Goal: Browse casually: Explore the website without a specific task or goal

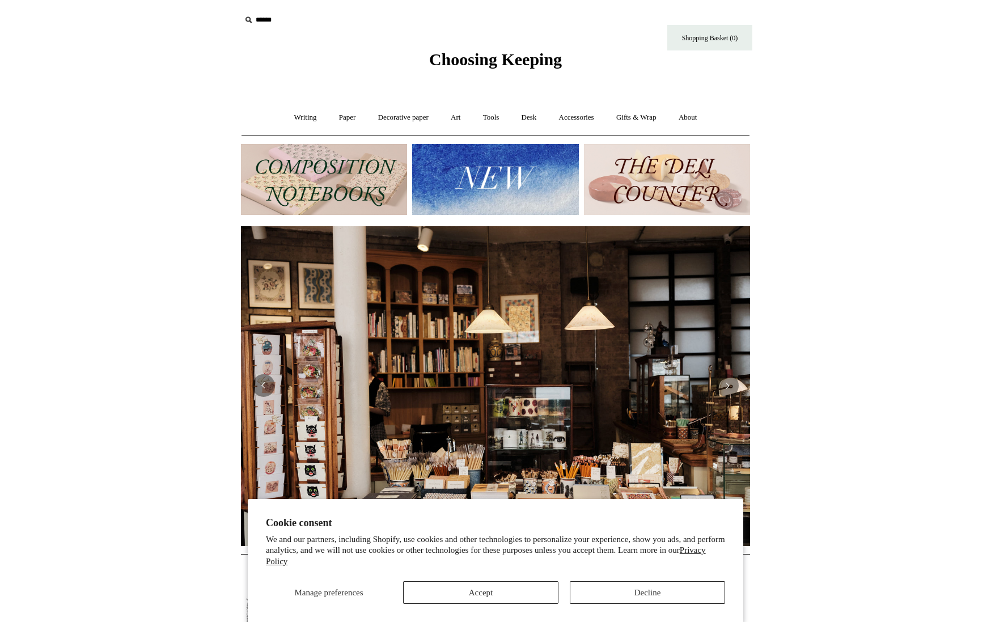
click at [489, 593] on button "Accept" at bounding box center [480, 592] width 155 height 23
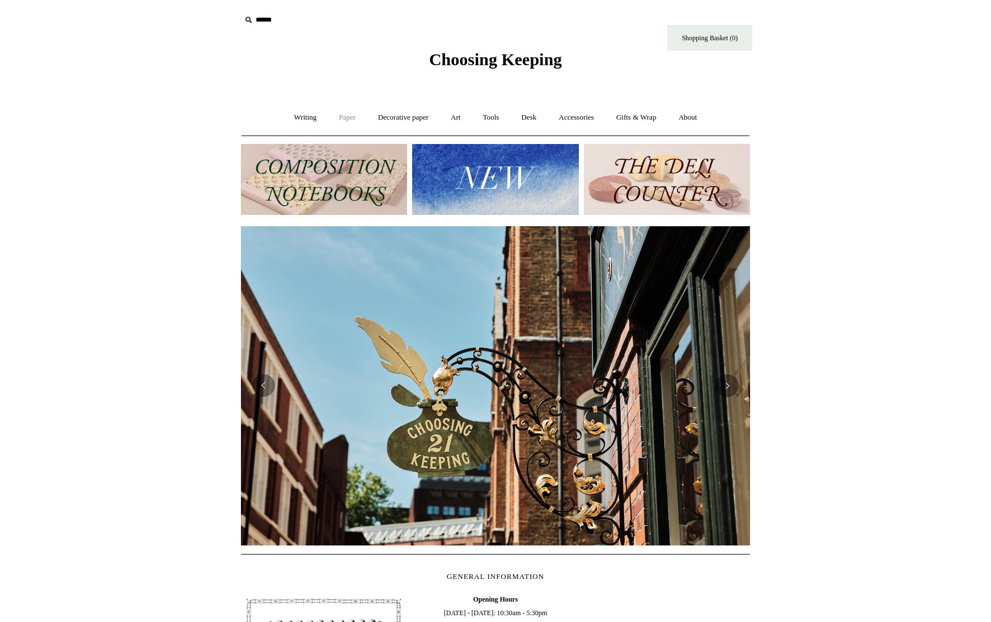
scroll to position [0, 1]
click at [343, 118] on link "Paper +" at bounding box center [347, 118] width 37 height 30
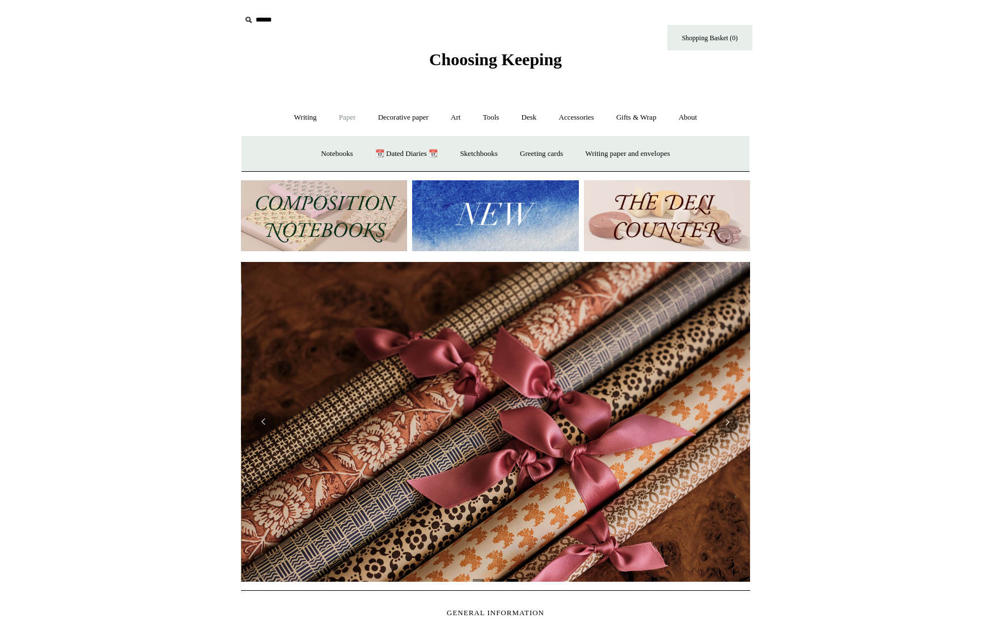
scroll to position [0, 1018]
click at [383, 117] on link "Decorative paper +" at bounding box center [403, 118] width 71 height 30
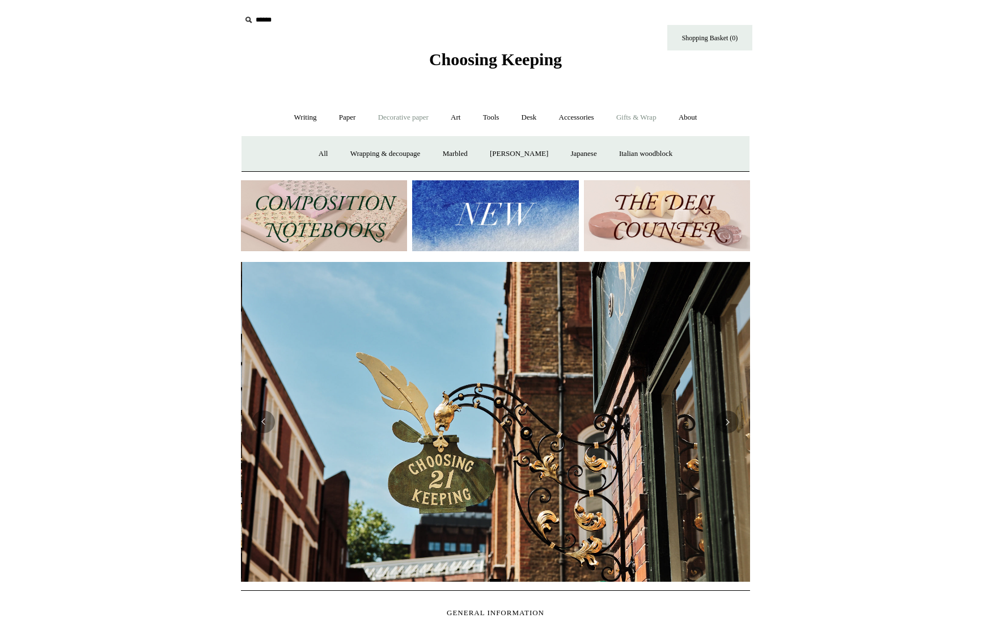
scroll to position [0, 509]
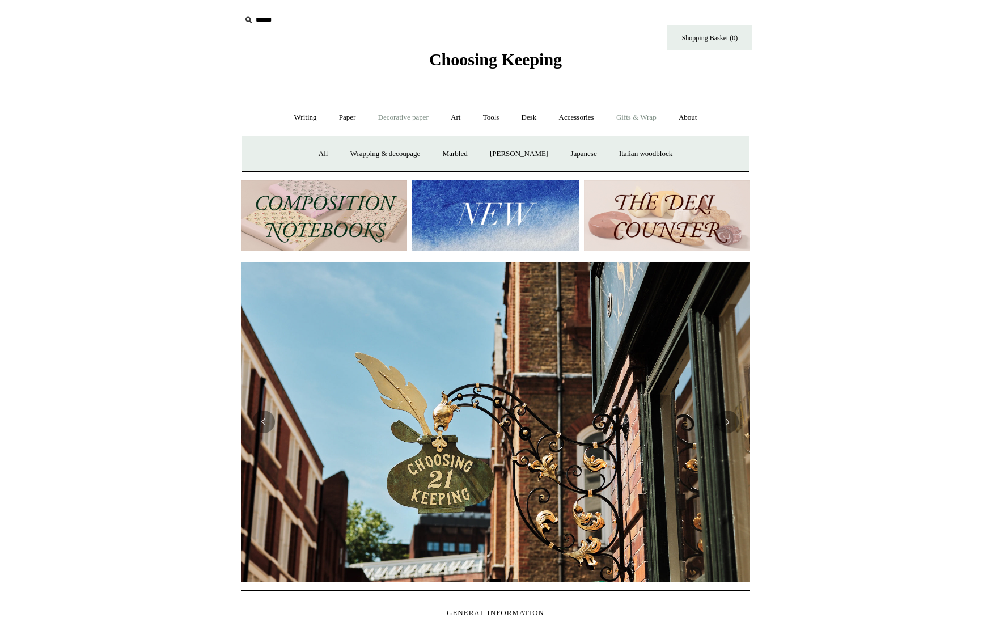
click at [635, 117] on link "Gifts & Wrap +" at bounding box center [636, 118] width 61 height 30
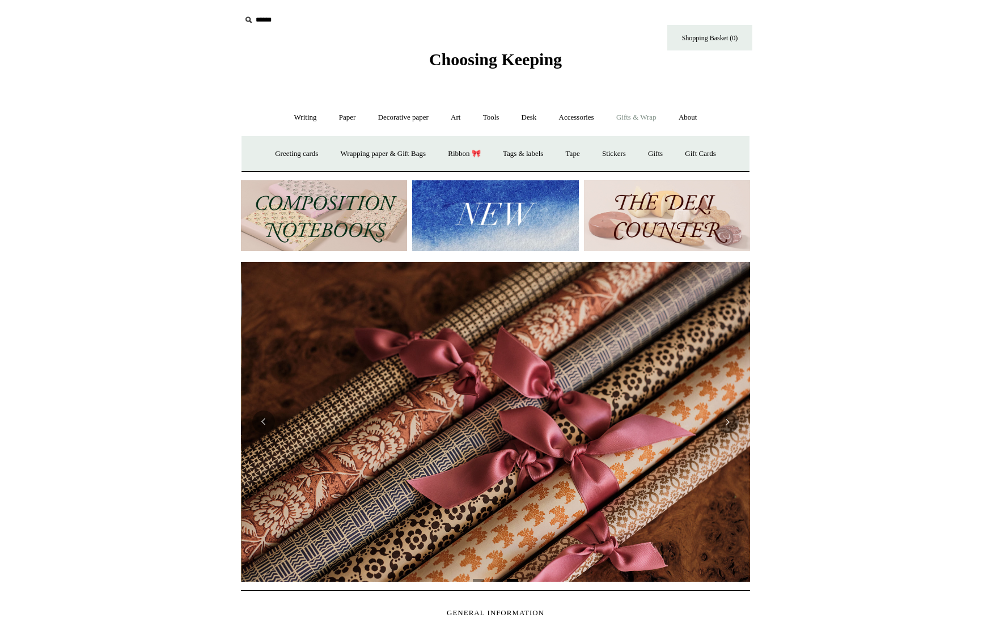
scroll to position [0, 1018]
click at [297, 117] on link "Writing +" at bounding box center [305, 118] width 43 height 30
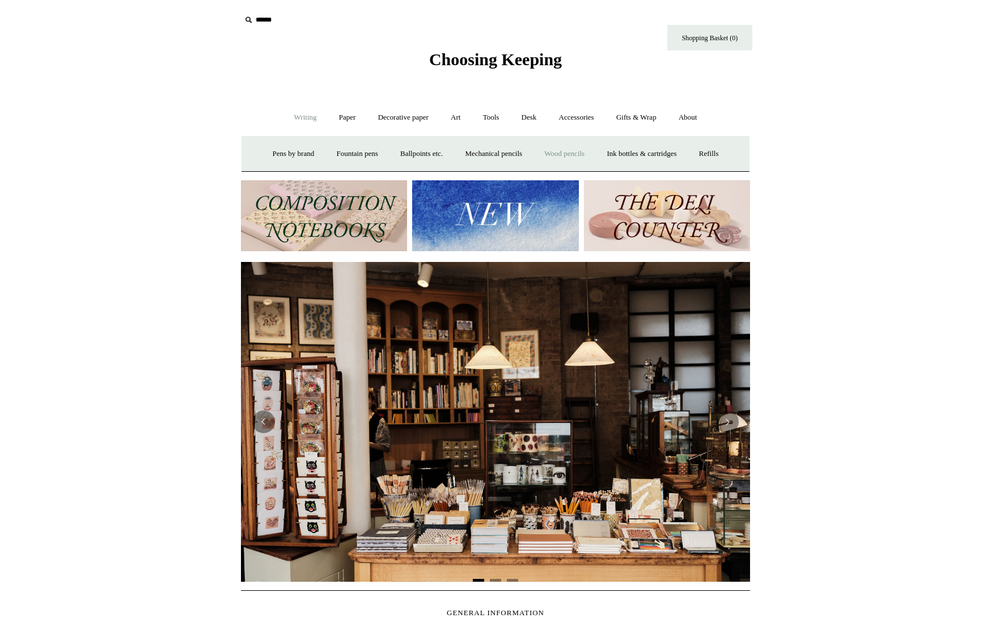
scroll to position [0, 0]
click at [247, 19] on icon at bounding box center [248, 20] width 12 height 12
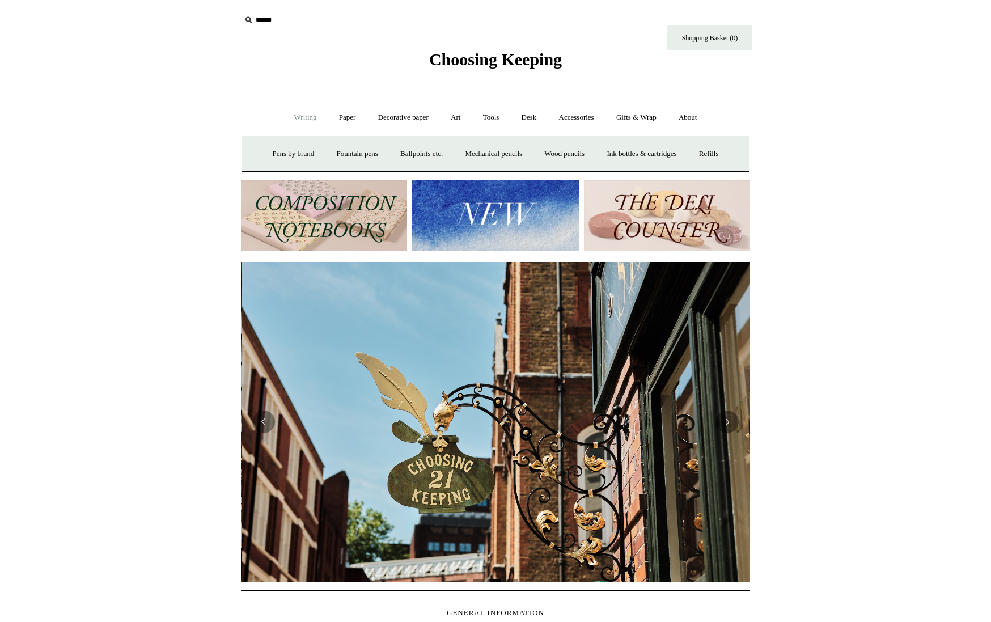
scroll to position [0, 509]
click at [258, 19] on input "text" at bounding box center [310, 20] width 139 height 21
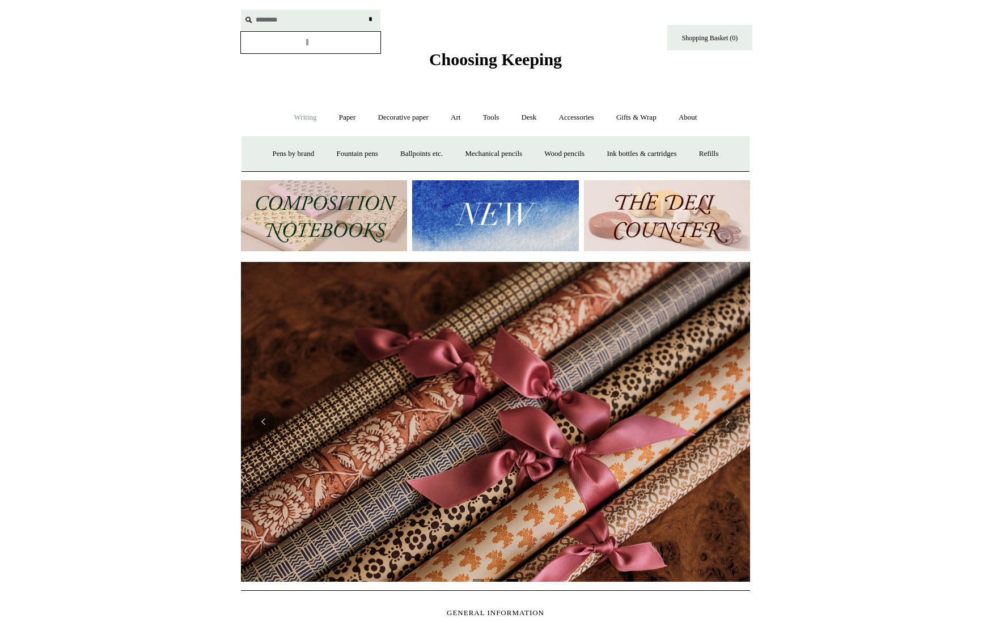
scroll to position [0, 1018]
type input "**********"
click at [370, 19] on input "*" at bounding box center [369, 20] width 11 height 20
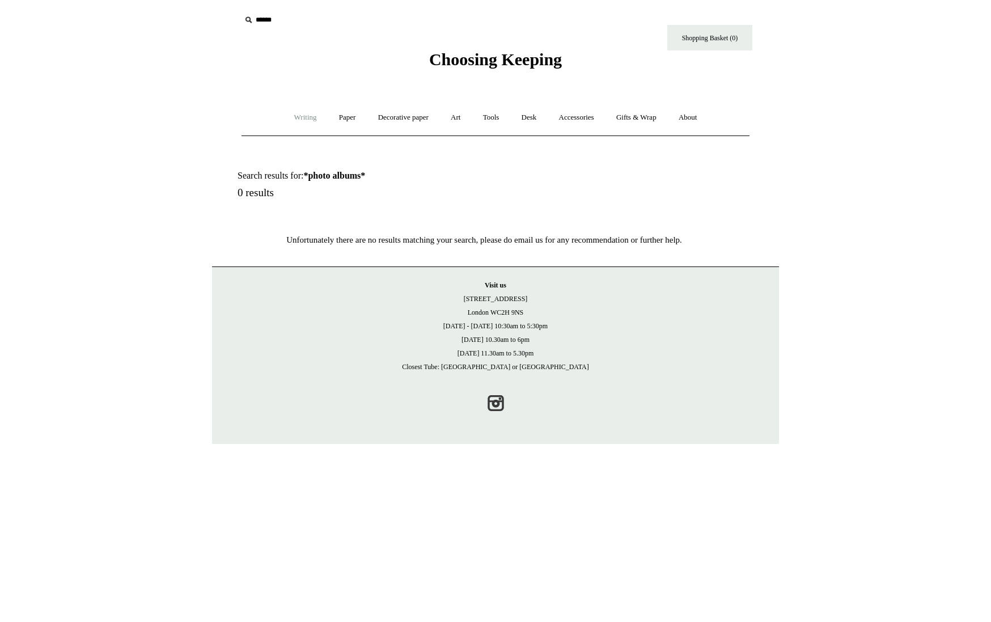
click at [299, 117] on link "Writing +" at bounding box center [305, 118] width 43 height 30
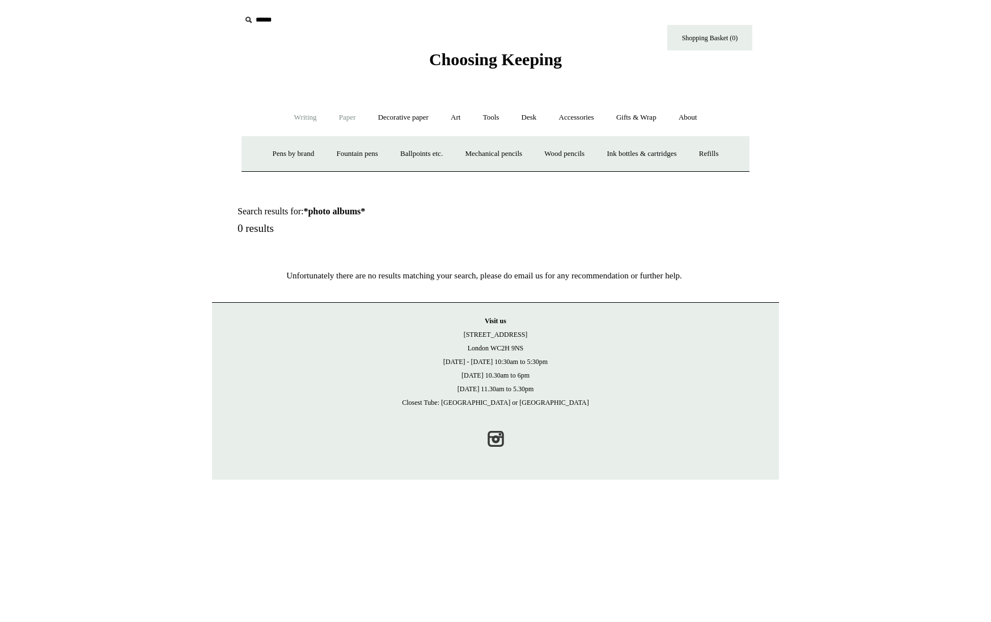
click at [344, 116] on link "Paper +" at bounding box center [347, 118] width 37 height 30
click at [396, 117] on link "Decorative paper +" at bounding box center [403, 118] width 71 height 30
click at [455, 117] on link "Art +" at bounding box center [455, 118] width 30 height 30
click at [491, 117] on link "Tools +" at bounding box center [491, 118] width 37 height 30
click at [587, 116] on link "Accessories +" at bounding box center [577, 118] width 56 height 30
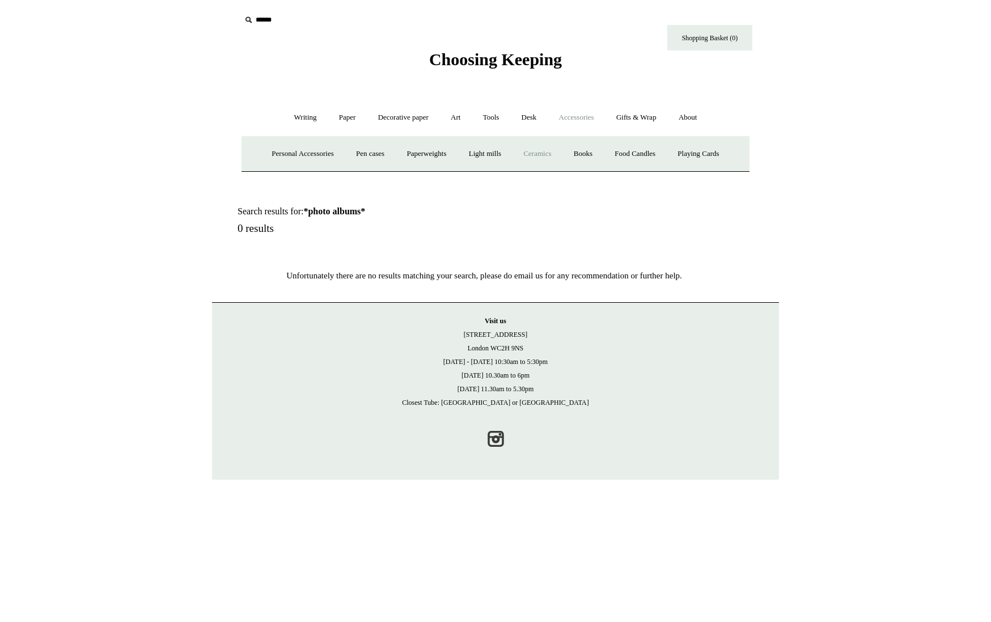
click at [544, 154] on link "Ceramics +" at bounding box center [537, 154] width 48 height 30
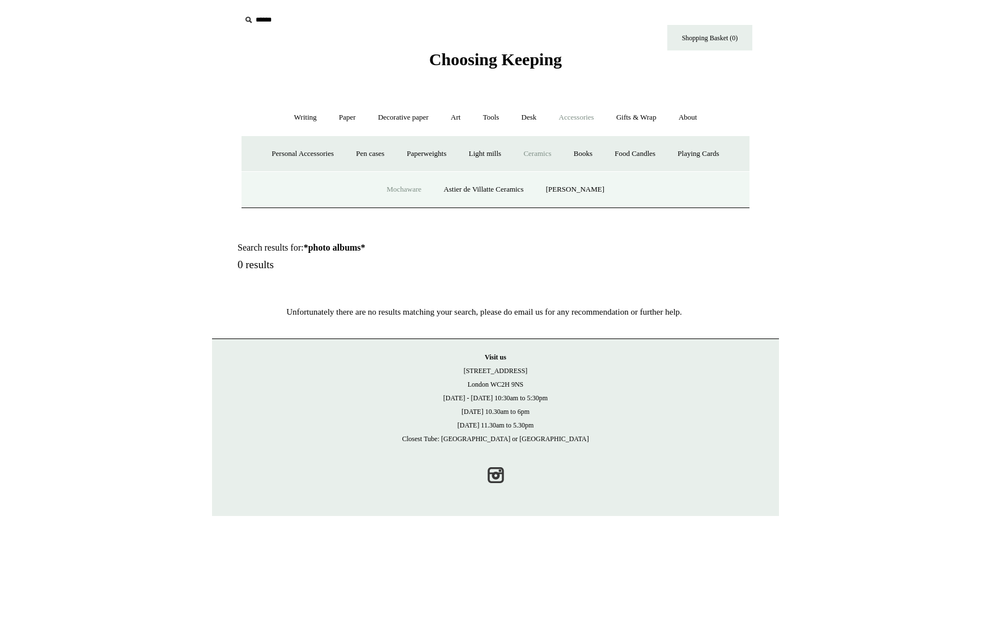
click at [416, 189] on link "Mochaware" at bounding box center [403, 190] width 55 height 30
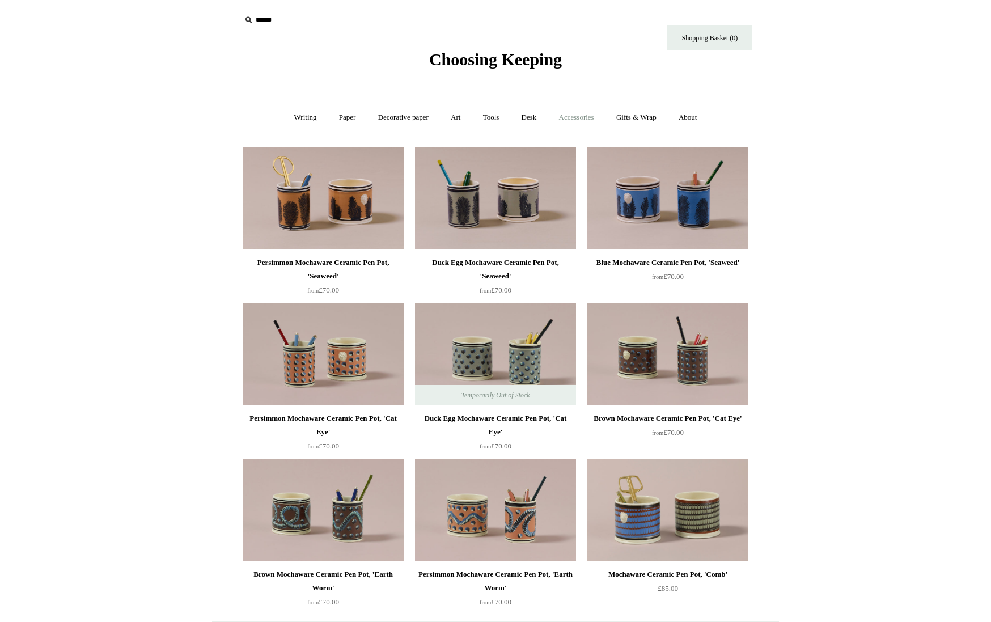
click at [582, 119] on link "Accessories +" at bounding box center [577, 118] width 56 height 30
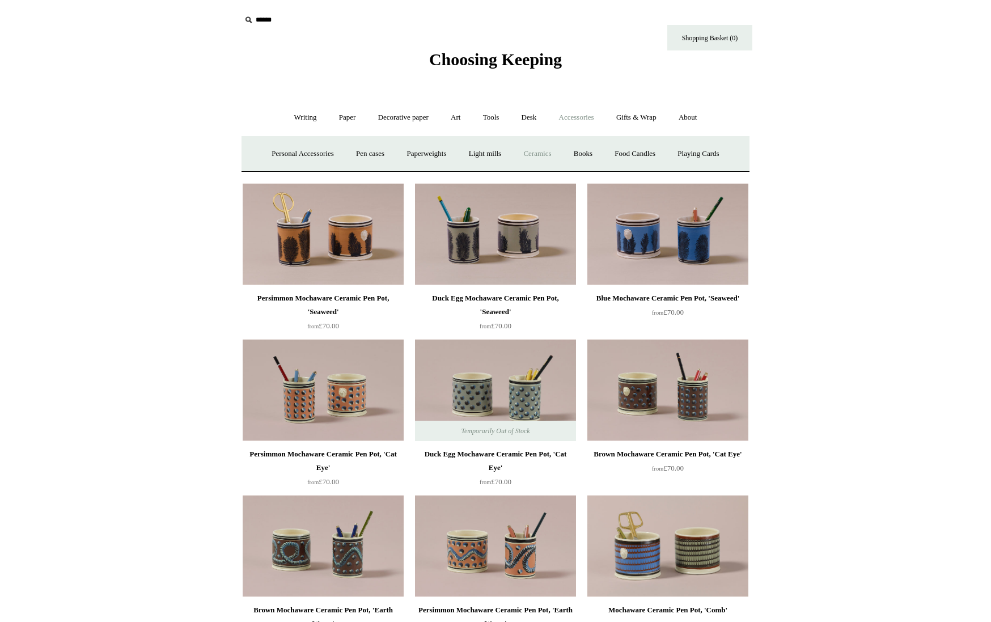
click at [538, 154] on link "Ceramics +" at bounding box center [537, 154] width 48 height 30
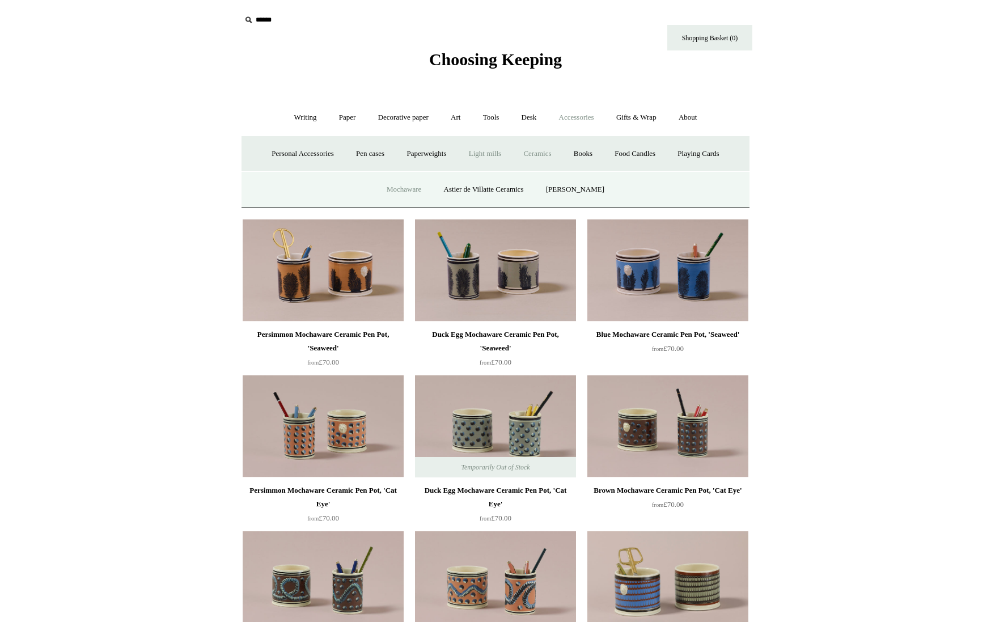
click at [486, 152] on link "Light mills" at bounding box center [485, 154] width 53 height 30
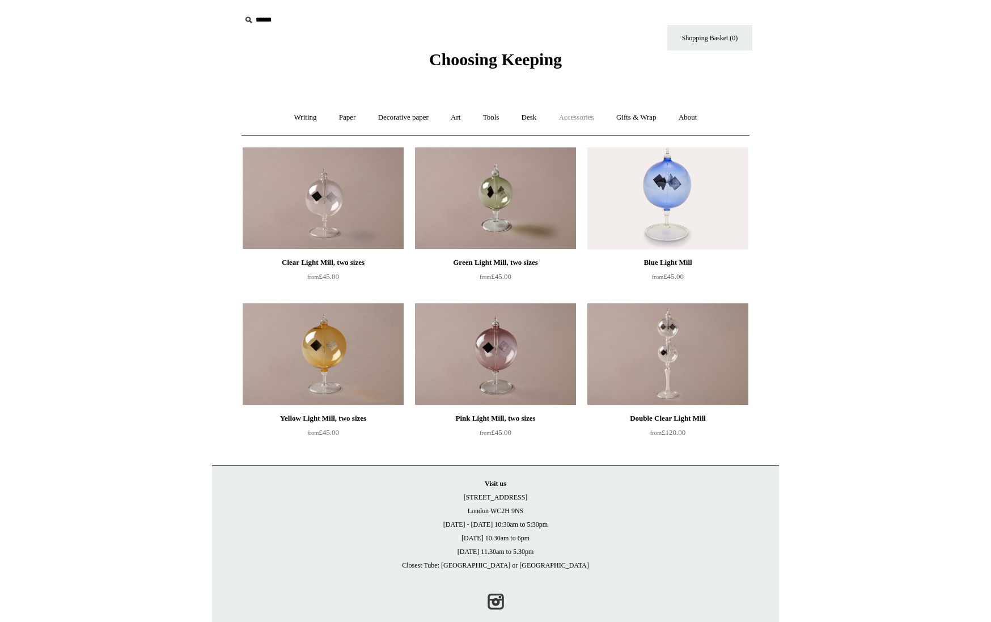
click at [584, 119] on link "Accessories +" at bounding box center [577, 118] width 56 height 30
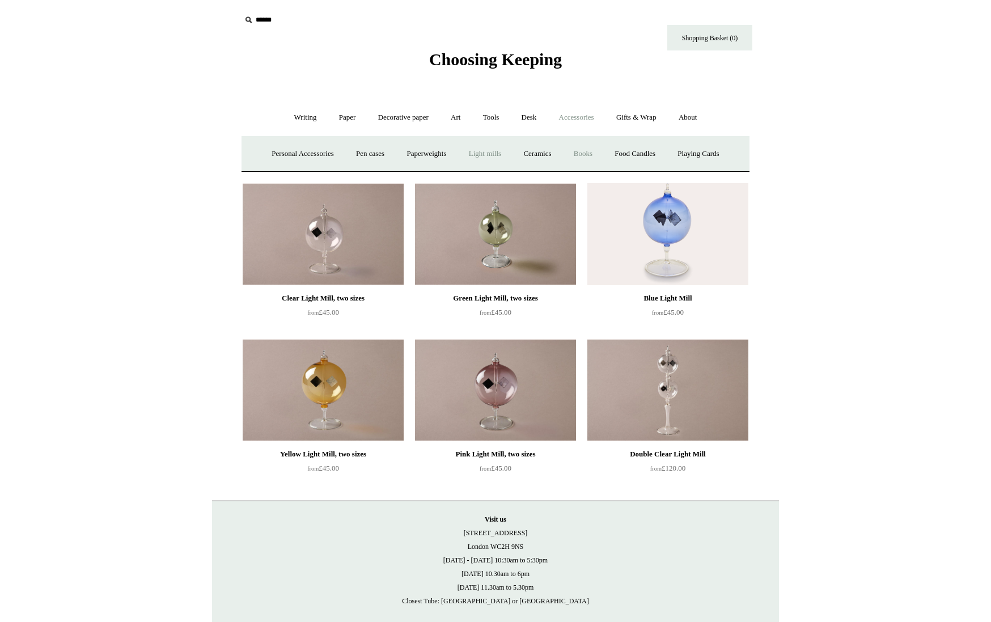
click at [586, 154] on link "Books" at bounding box center [582, 154] width 39 height 30
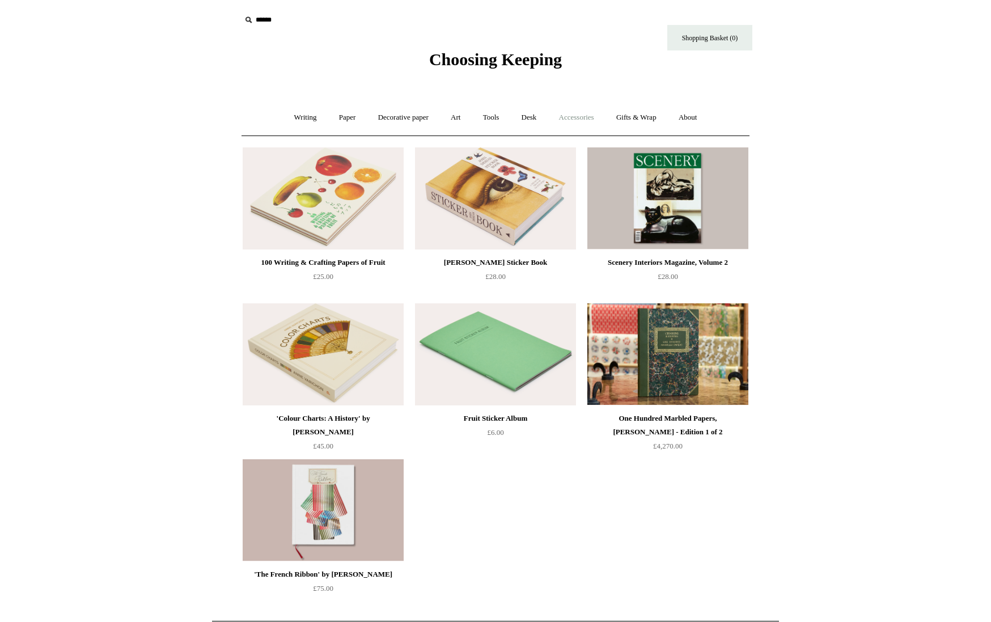
click at [582, 117] on link "Accessories +" at bounding box center [577, 118] width 56 height 30
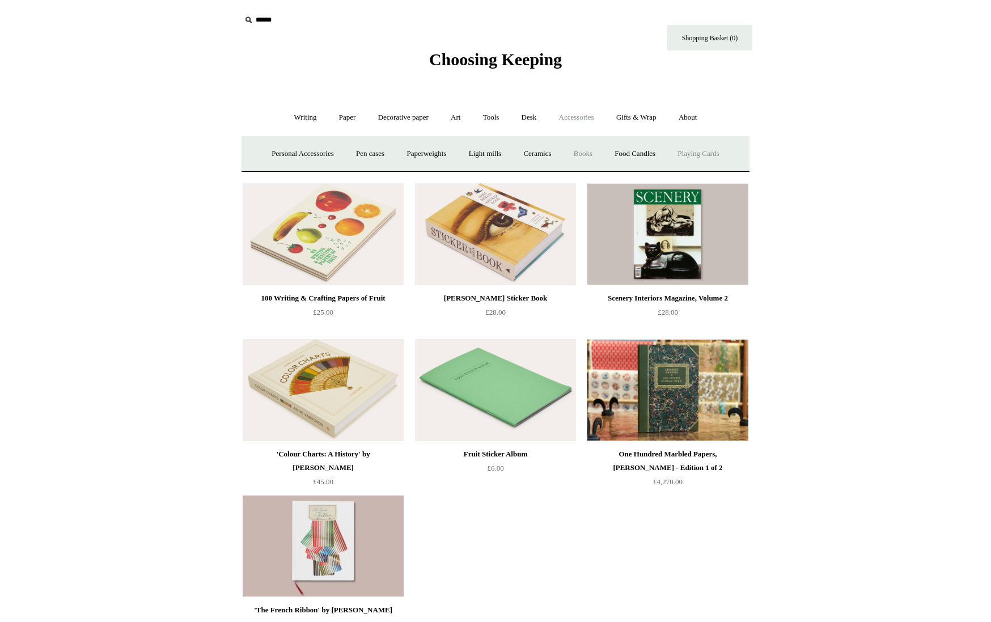
click at [712, 152] on link "Playing Cards" at bounding box center [698, 154] width 62 height 30
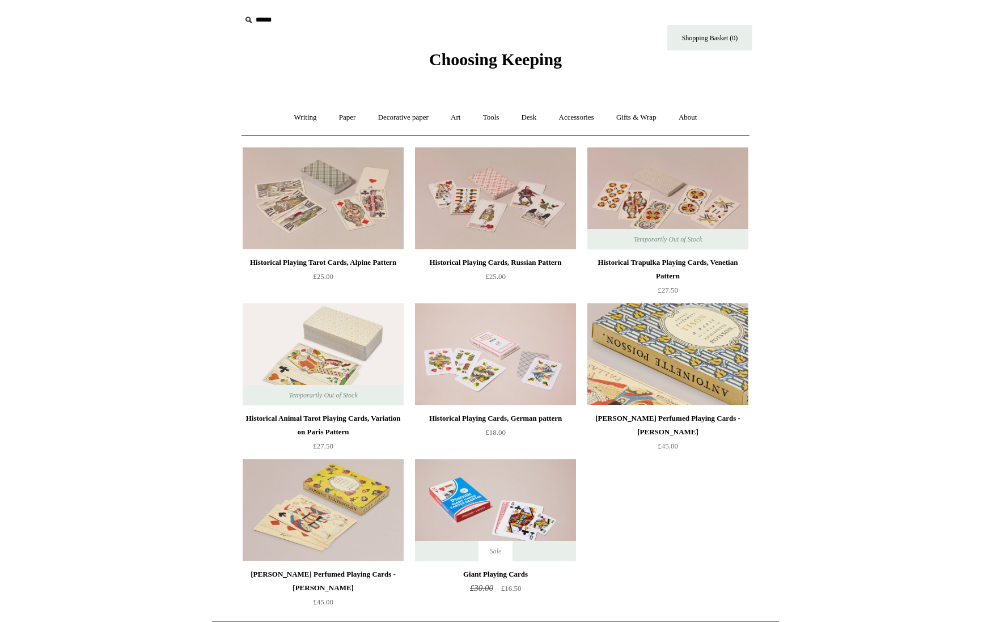
click at [662, 338] on img at bounding box center [667, 354] width 161 height 102
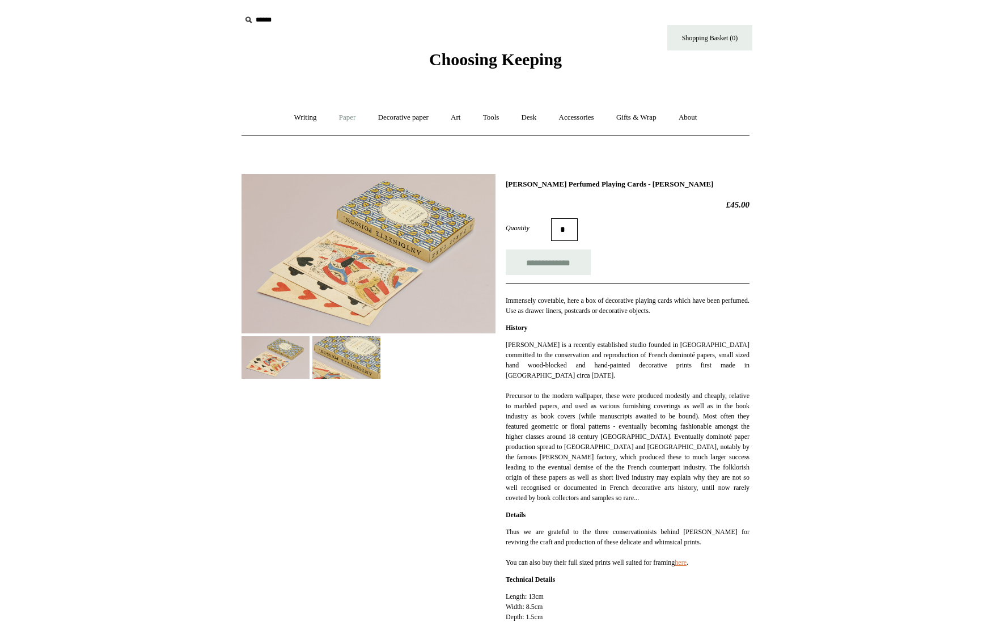
click at [341, 118] on link "Paper +" at bounding box center [347, 118] width 37 height 30
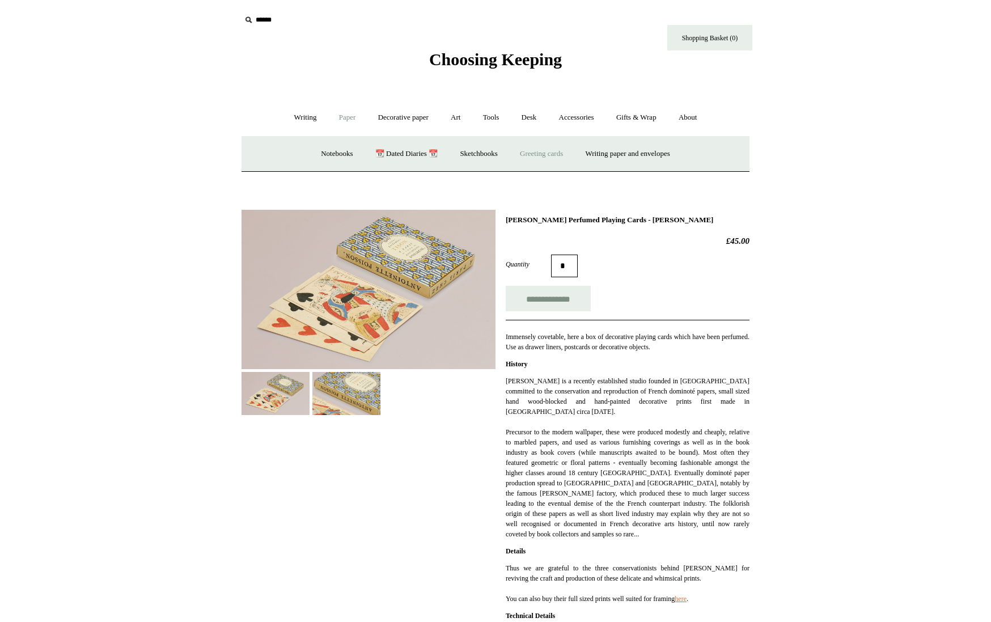
click at [540, 152] on link "Greeting cards +" at bounding box center [541, 154] width 63 height 30
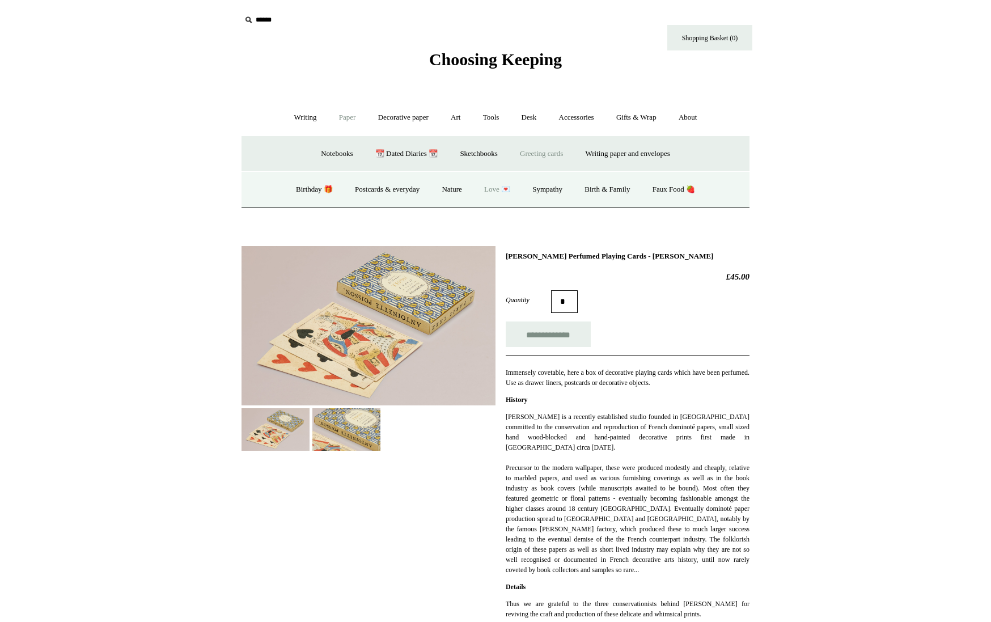
click at [499, 188] on link "Love 💌" at bounding box center [497, 190] width 46 height 30
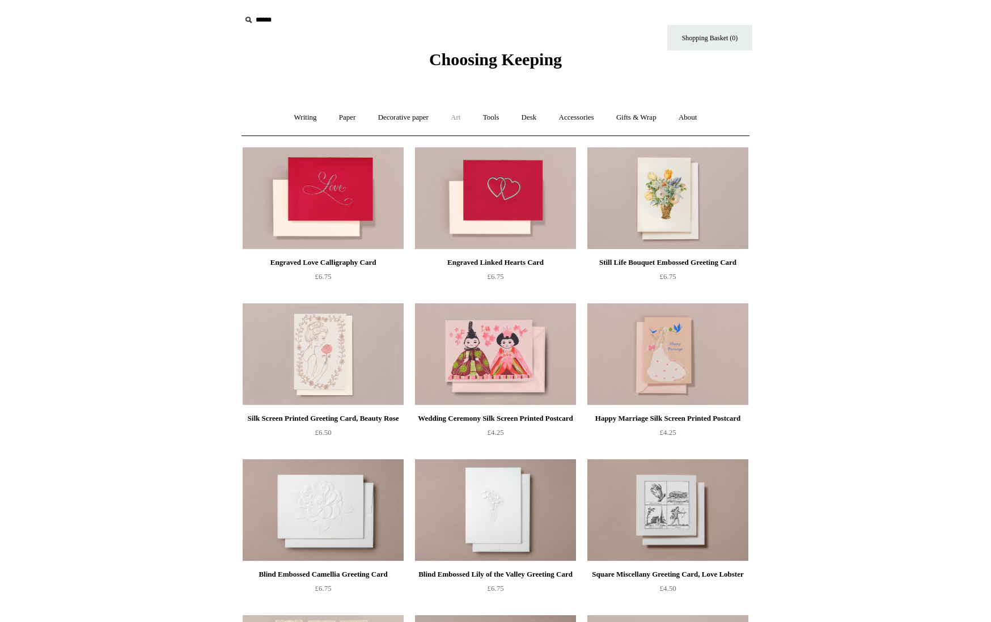
click at [459, 118] on link "Art +" at bounding box center [455, 118] width 30 height 30
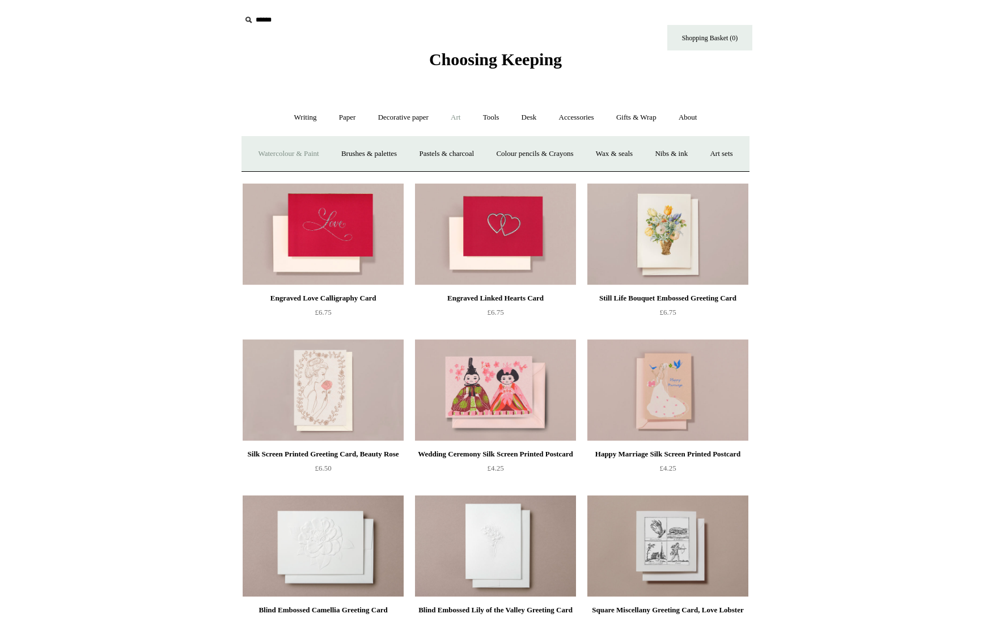
click at [318, 153] on link "Watercolour & Paint" at bounding box center [288, 154] width 81 height 30
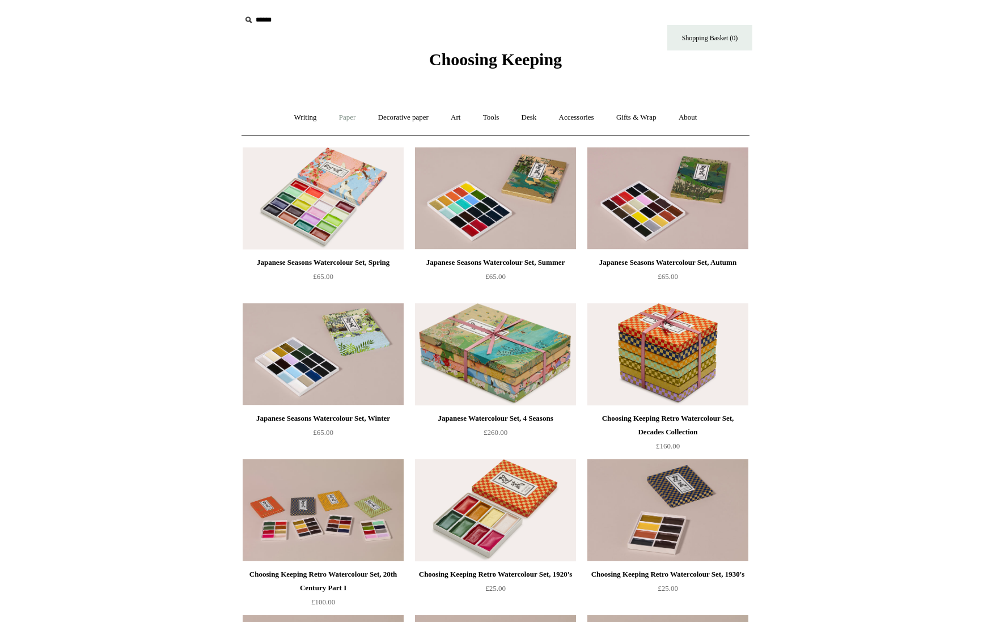
click at [344, 117] on link "Paper +" at bounding box center [347, 118] width 37 height 30
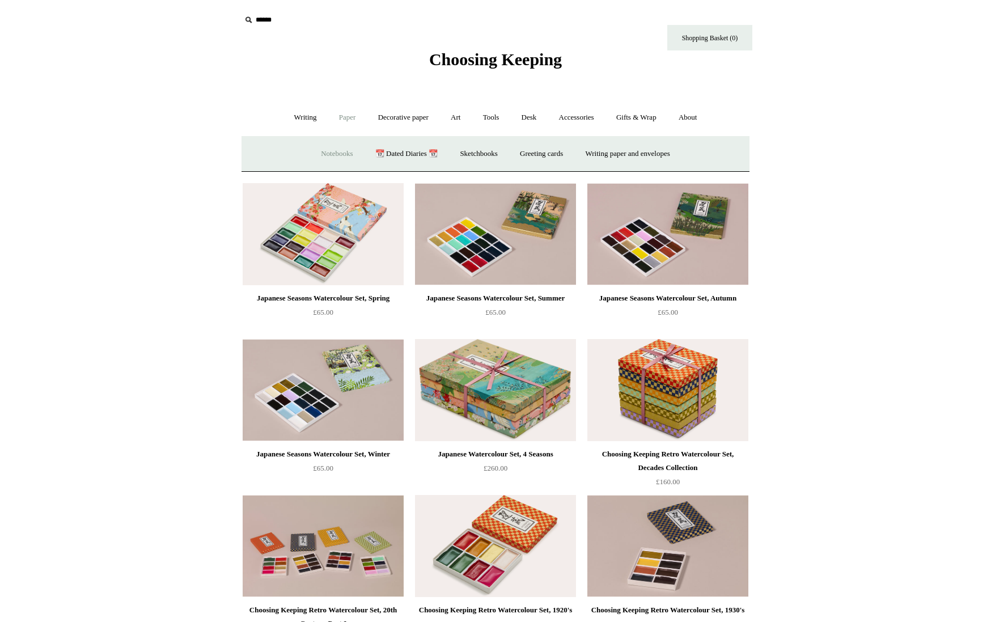
click at [328, 153] on link "Notebooks +" at bounding box center [337, 154] width 52 height 30
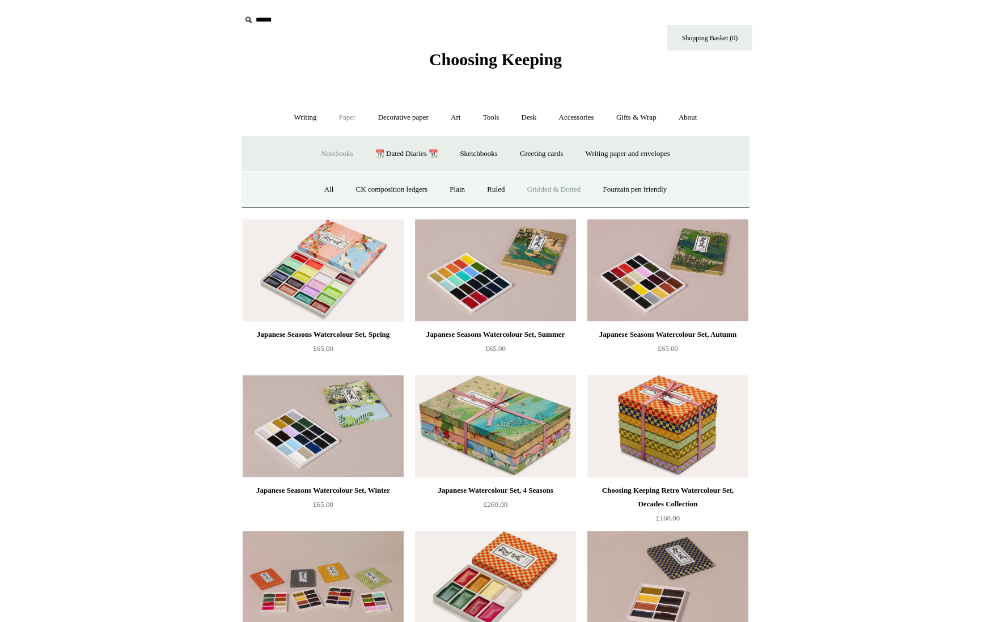
click at [549, 190] on link "Gridded & Dotted" at bounding box center [554, 190] width 74 height 30
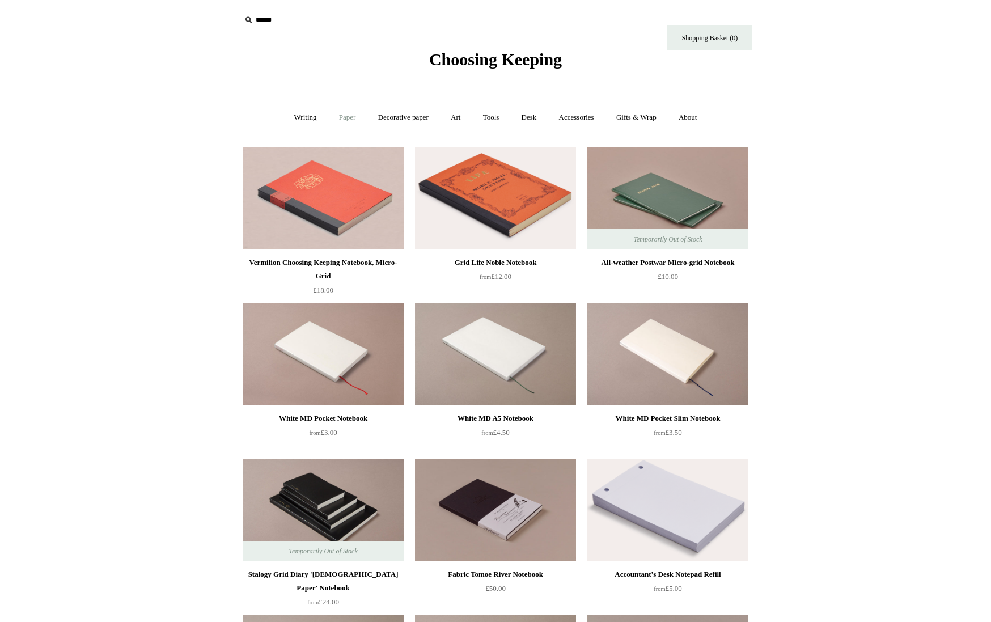
click at [339, 116] on link "Paper +" at bounding box center [347, 118] width 37 height 30
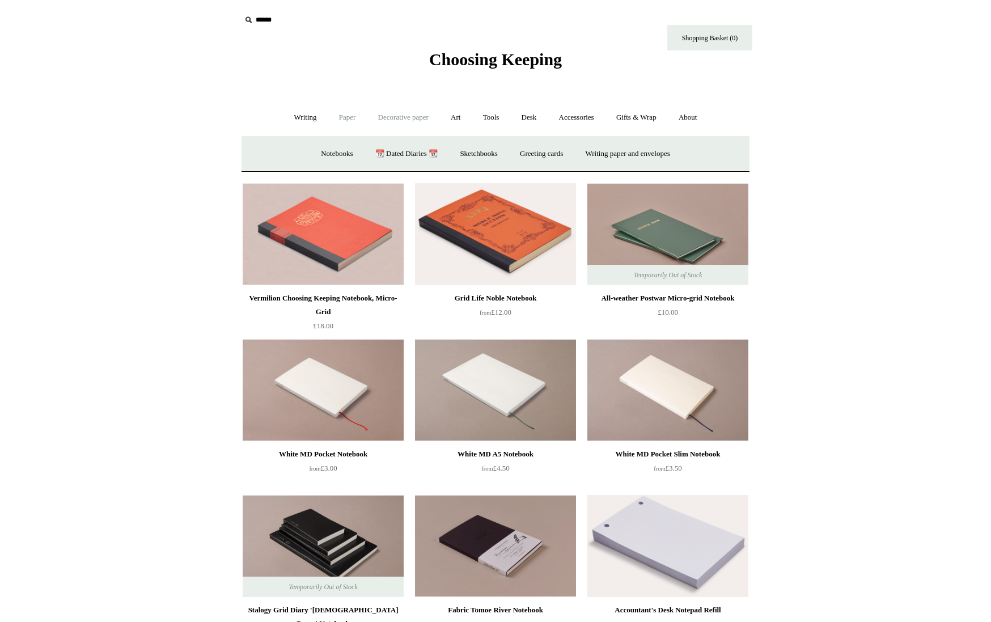
click at [396, 116] on link "Decorative paper +" at bounding box center [403, 118] width 71 height 30
click at [389, 153] on link "Wrapping & decoupage" at bounding box center [385, 154] width 91 height 30
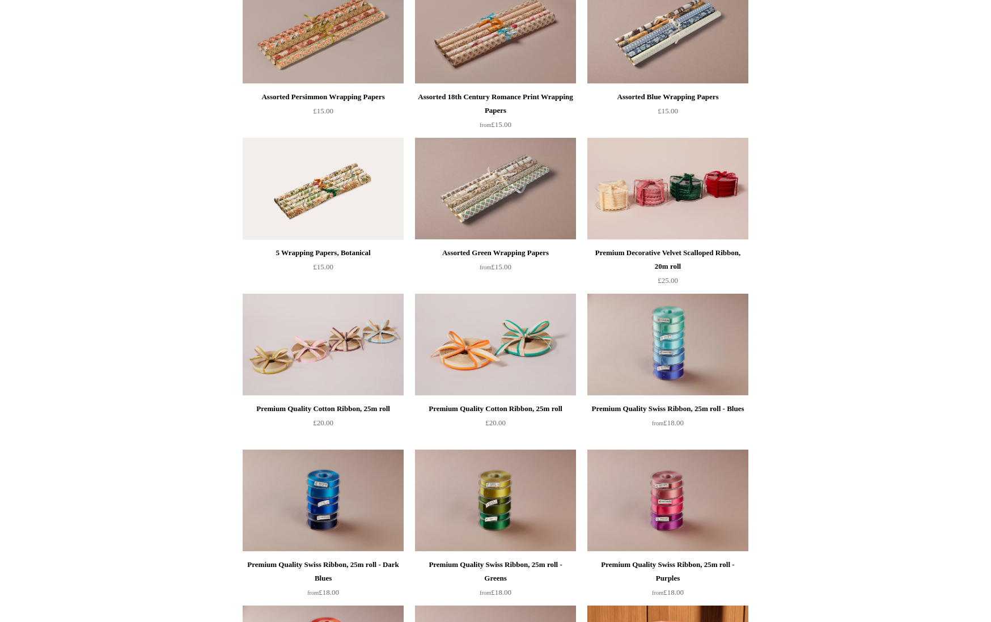
scroll to position [813, 0]
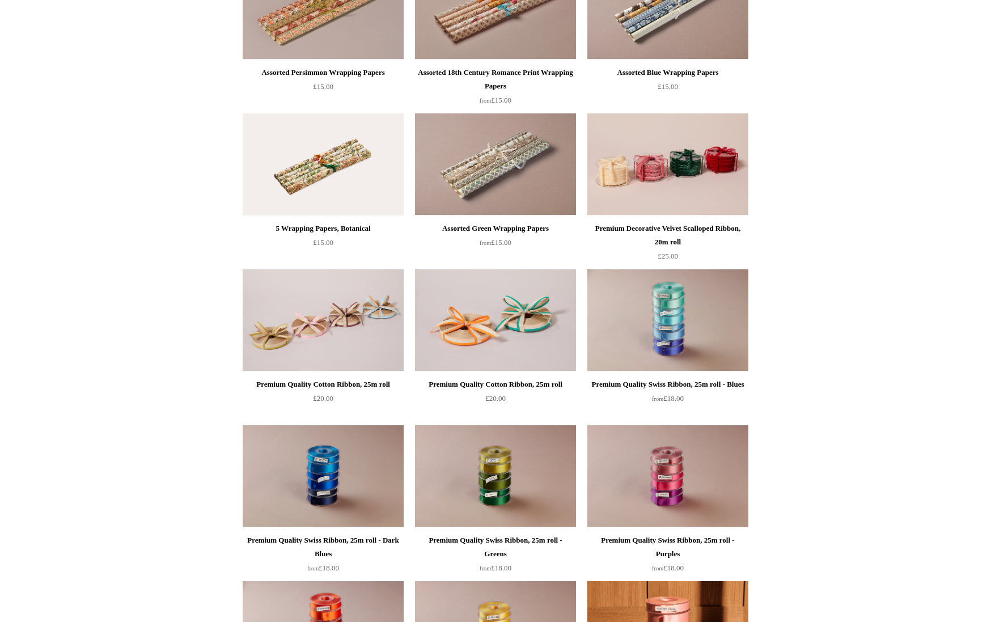
click at [326, 173] on img at bounding box center [323, 164] width 161 height 102
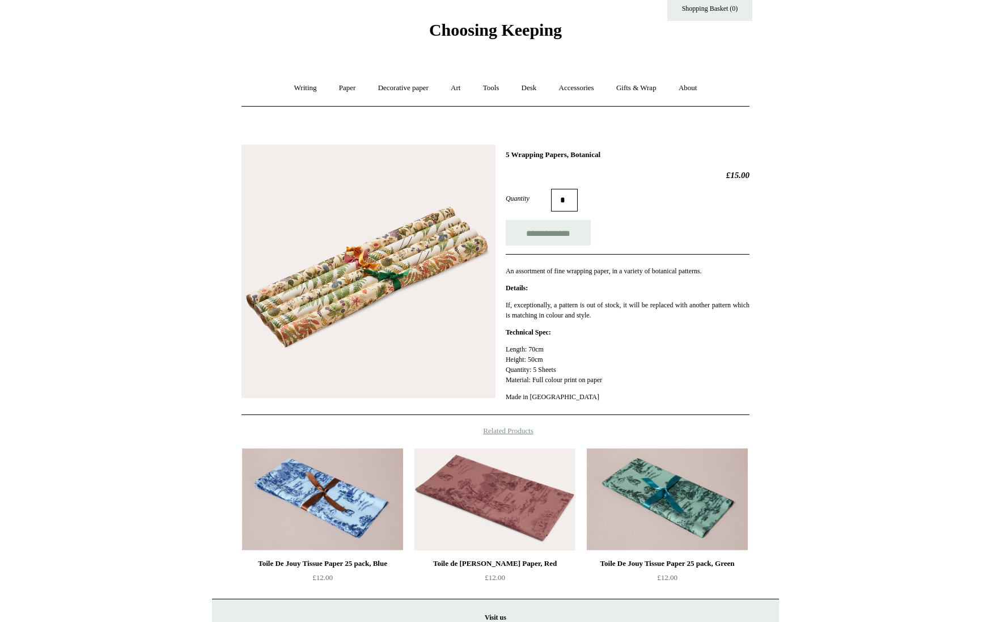
scroll to position [27, 0]
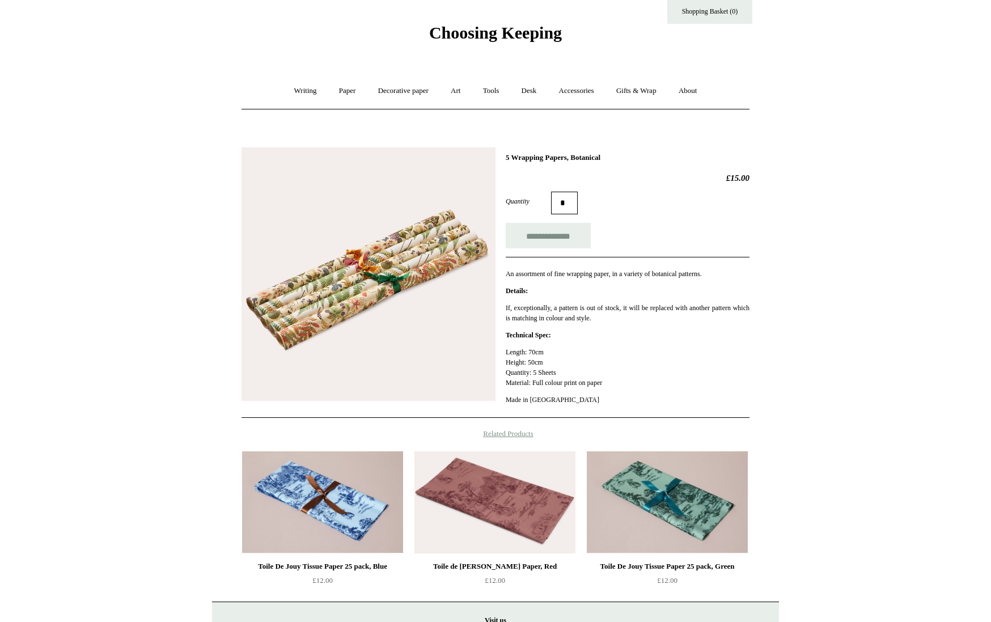
click at [409, 285] on img at bounding box center [368, 274] width 254 height 254
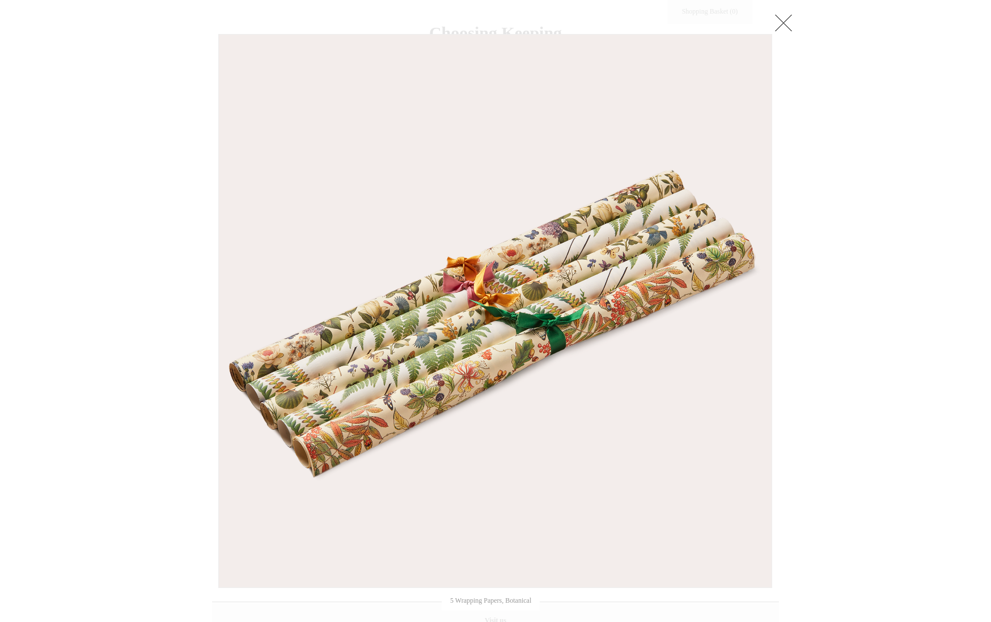
click at [784, 25] on link at bounding box center [783, 22] width 23 height 23
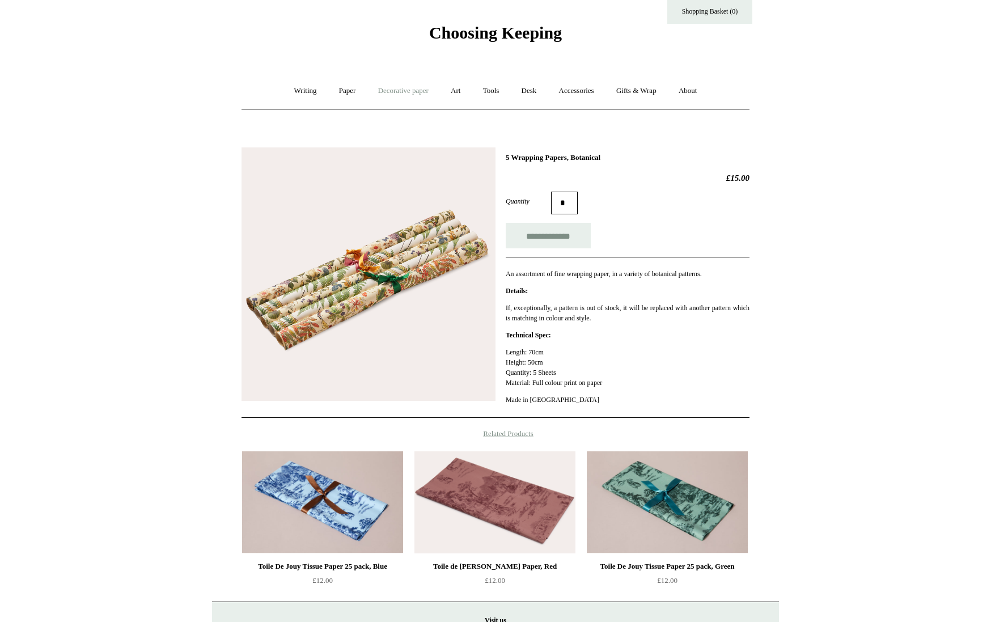
click at [398, 88] on link "Decorative paper +" at bounding box center [403, 91] width 71 height 30
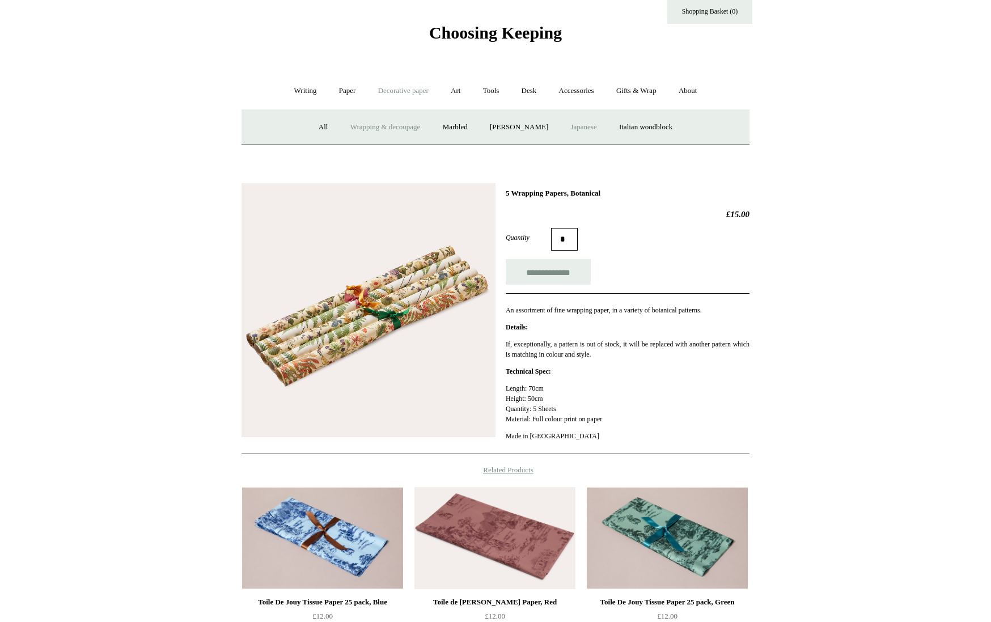
click at [587, 127] on link "Japanese" at bounding box center [583, 127] width 46 height 30
